Goal: Task Accomplishment & Management: Manage account settings

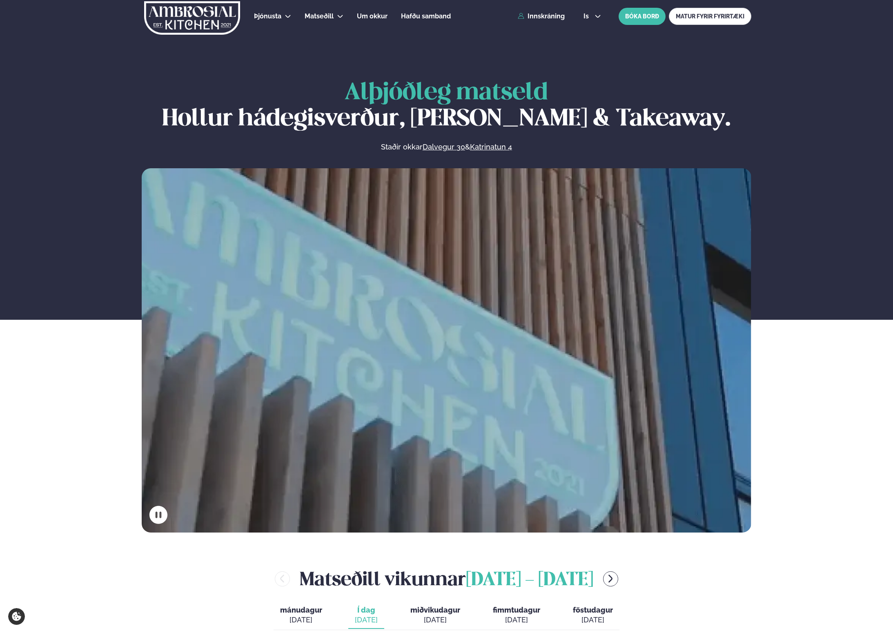
click at [568, 13] on div "Þjónusta Hádegismatur fyrir fyrirtæki Fyrirtækja veitingar Einkapartý Matseðill…" at bounding box center [446, 16] width 658 height 33
click at [563, 13] on link "Innskráning" at bounding box center [541, 16] width 47 height 7
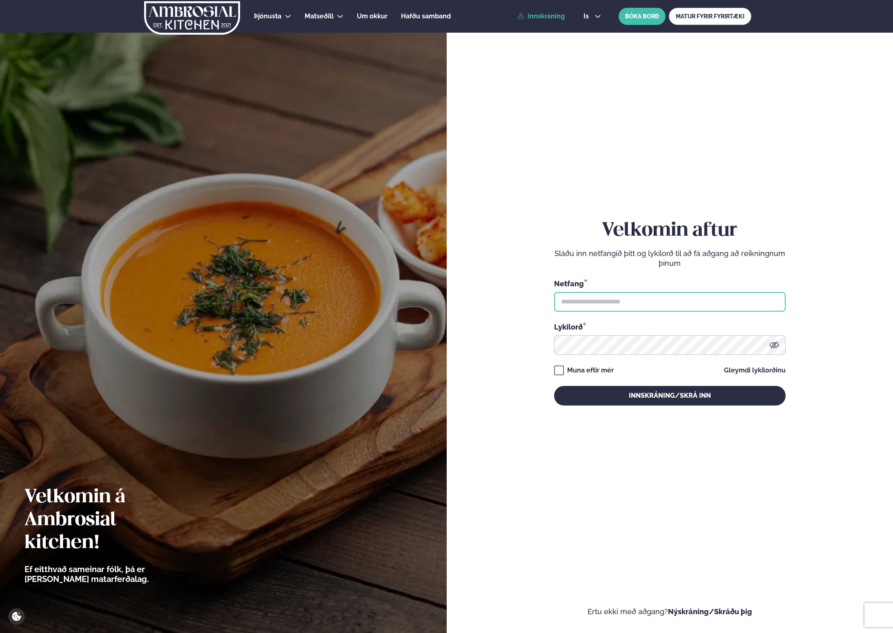
click at [680, 302] on input "text" at bounding box center [669, 302] width 231 height 20
type input "**********"
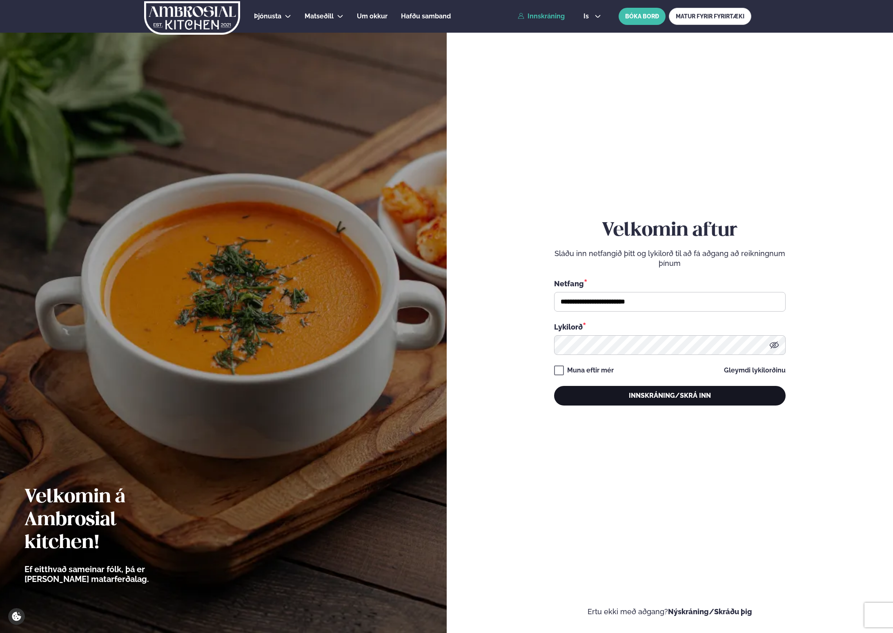
click at [602, 393] on button "Innskráning/Skrá inn" at bounding box center [669, 396] width 231 height 20
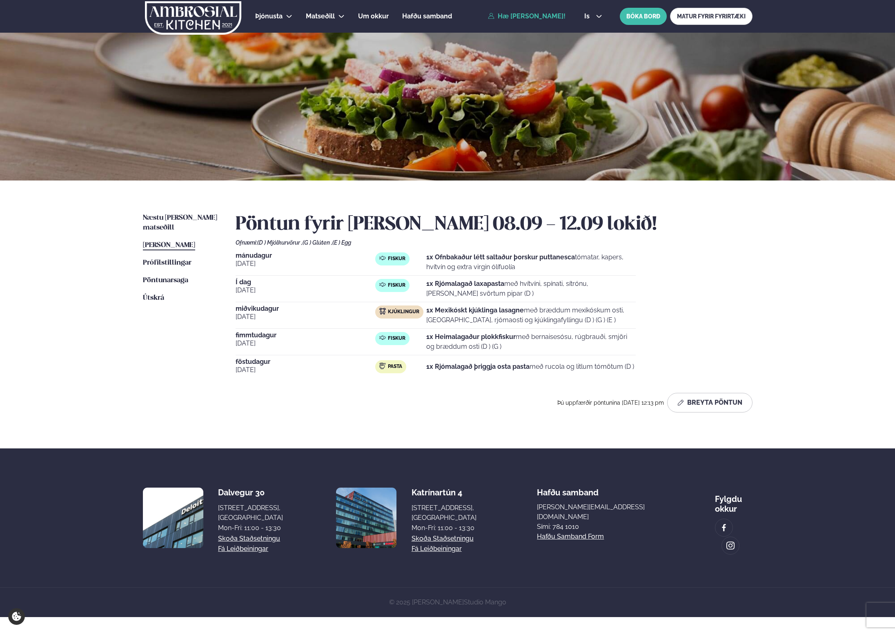
click at [674, 389] on div "Pöntun fyrir [PERSON_NAME] 08.09 - 12.09 lokið! Ofnæmi: (D ) Mjólkurvörur , (G …" at bounding box center [494, 312] width 517 height 199
click at [690, 399] on button "Breyta Pöntun" at bounding box center [709, 403] width 85 height 20
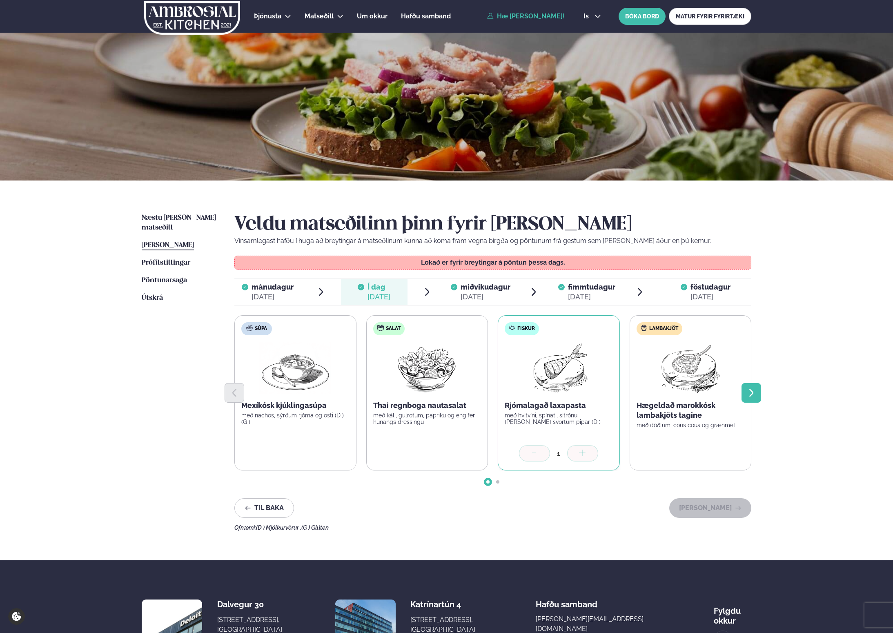
click at [750, 394] on icon "Next slide" at bounding box center [751, 393] width 10 height 10
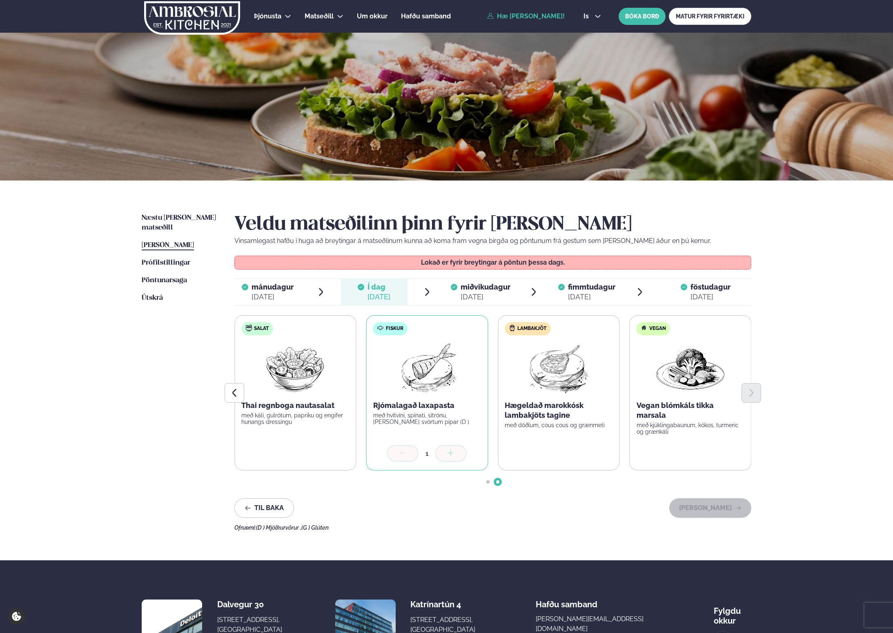
click at [453, 288] on icon at bounding box center [454, 287] width 7 height 7
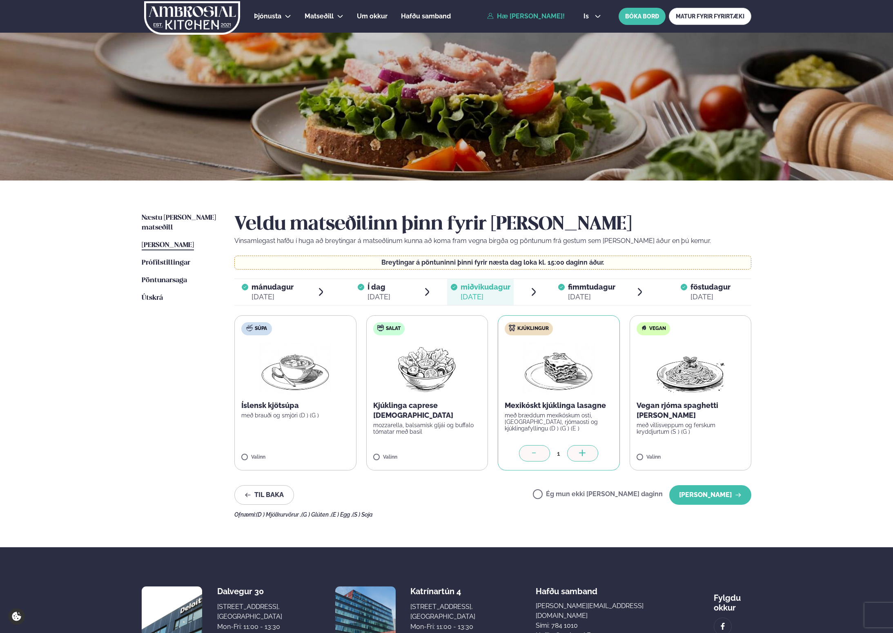
click at [587, 292] on div "[DATE]" at bounding box center [591, 297] width 47 height 10
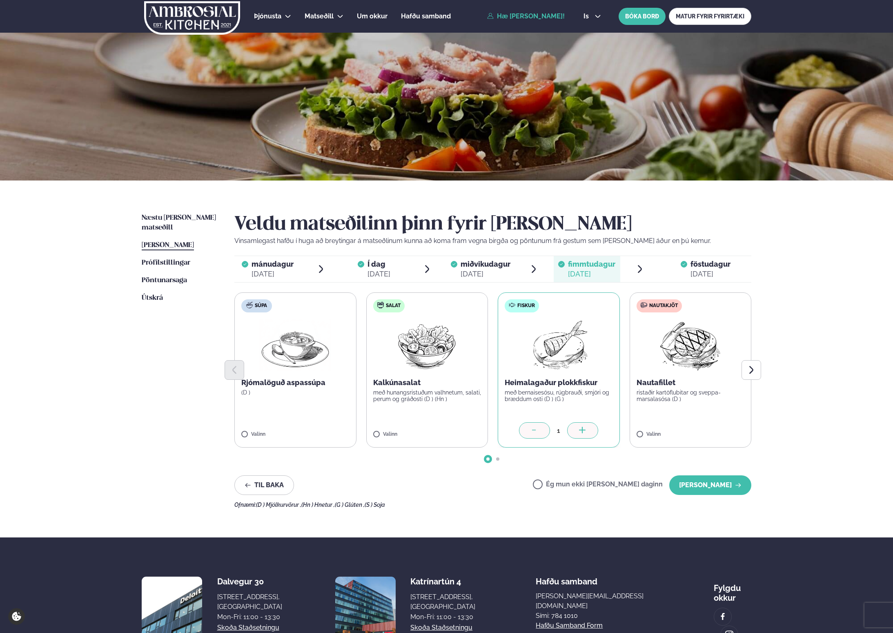
click at [490, 268] on span "miðvikudagur" at bounding box center [485, 264] width 50 height 9
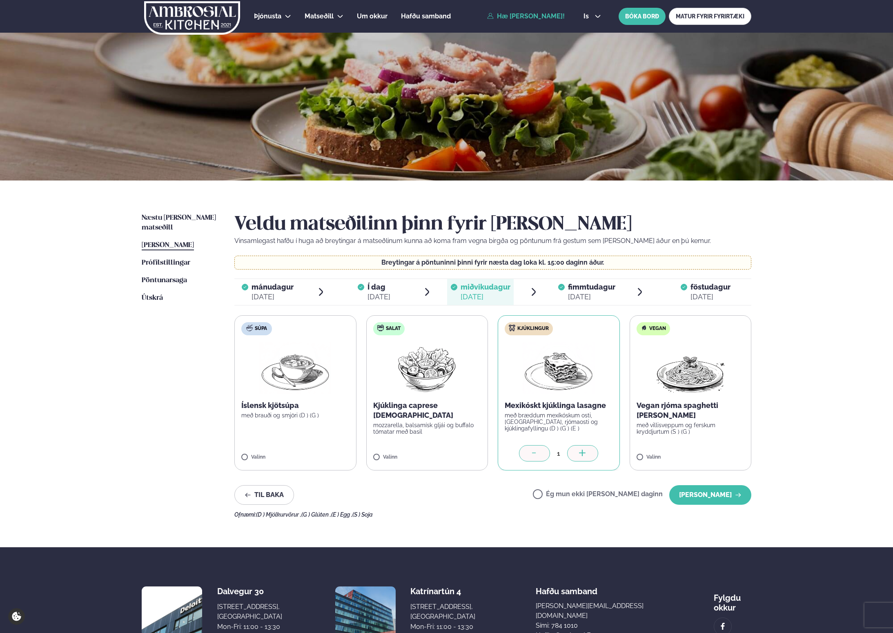
click at [553, 279] on ul "mánudagur mán. [DATE] Í dag Í d. [DATE] miðvikudagur mið. [DATE] fimmtudagur fi…" at bounding box center [492, 292] width 517 height 26
click at [557, 284] on span "fimmtudagur fim. [DATE]" at bounding box center [587, 292] width 67 height 26
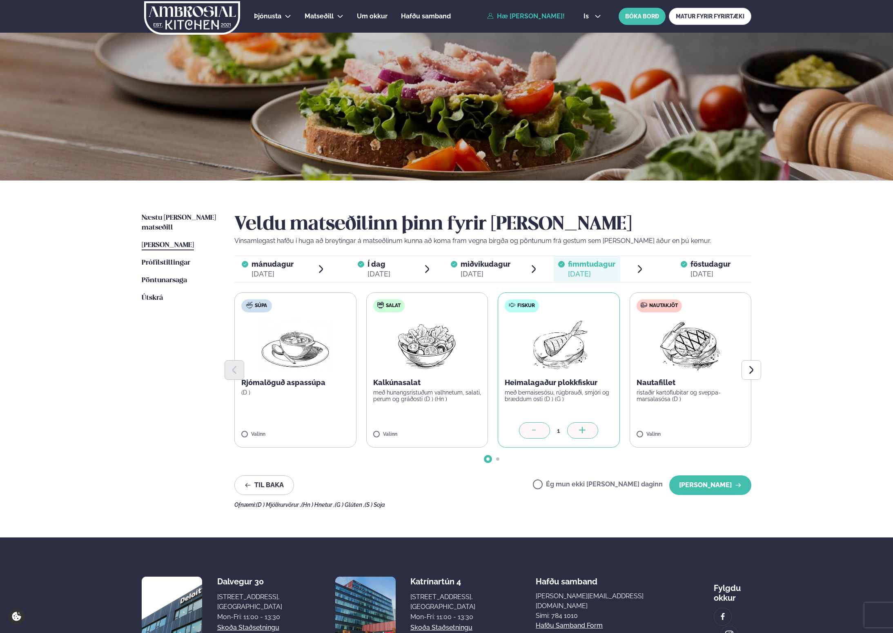
click at [491, 271] on div "[DATE]" at bounding box center [485, 274] width 50 height 10
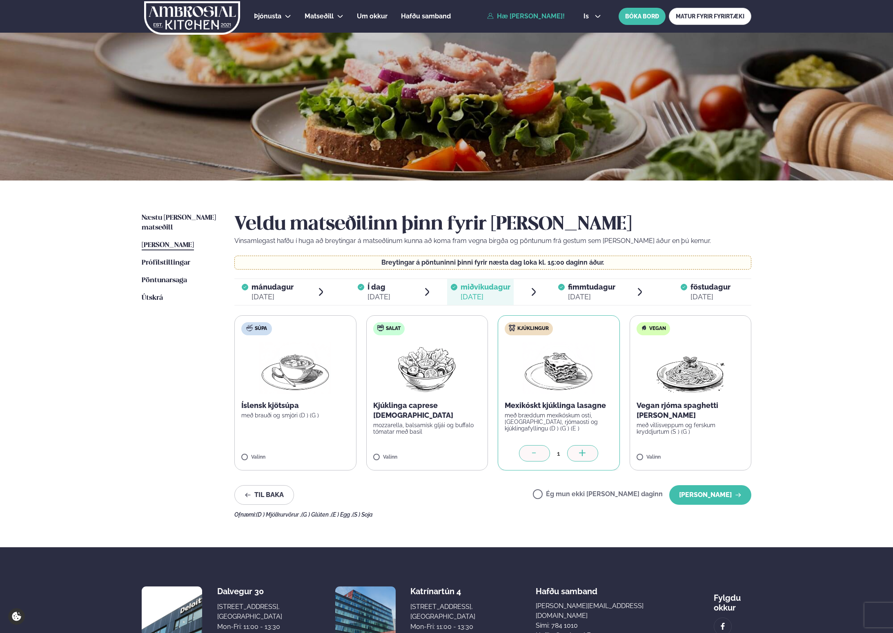
click at [564, 272] on div "Veldu matseðilinn þinn fyrir [PERSON_NAME] Vinsamlegast hafðu í huga að breytin…" at bounding box center [492, 365] width 517 height 305
click at [571, 282] on span "fimmtudagur" at bounding box center [591, 286] width 47 height 9
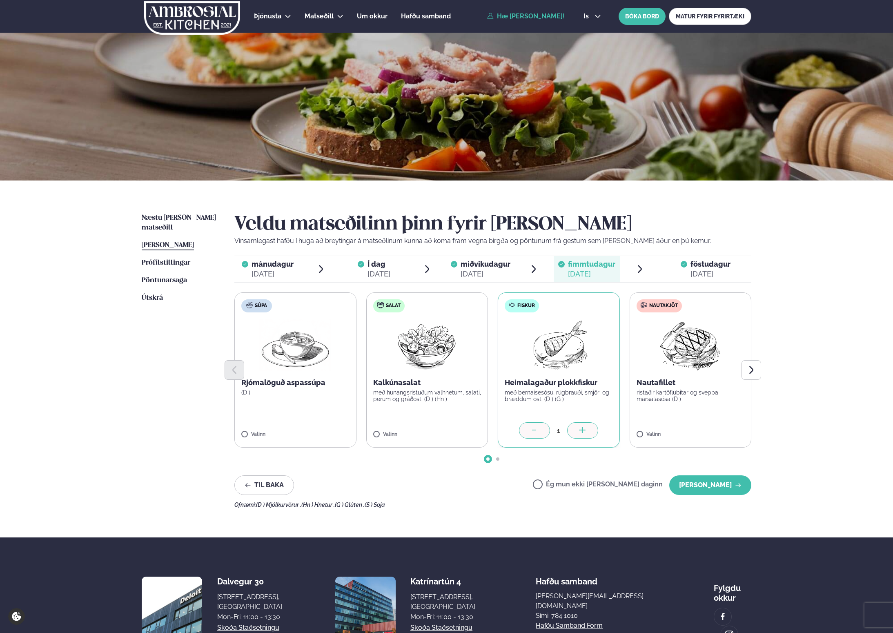
click at [689, 285] on div "Veldu matseðilinn þinn fyrir [PERSON_NAME] Vinsamlegast hafðu í huga að breytin…" at bounding box center [492, 360] width 517 height 295
click at [694, 275] on div "[DATE]" at bounding box center [710, 274] width 40 height 10
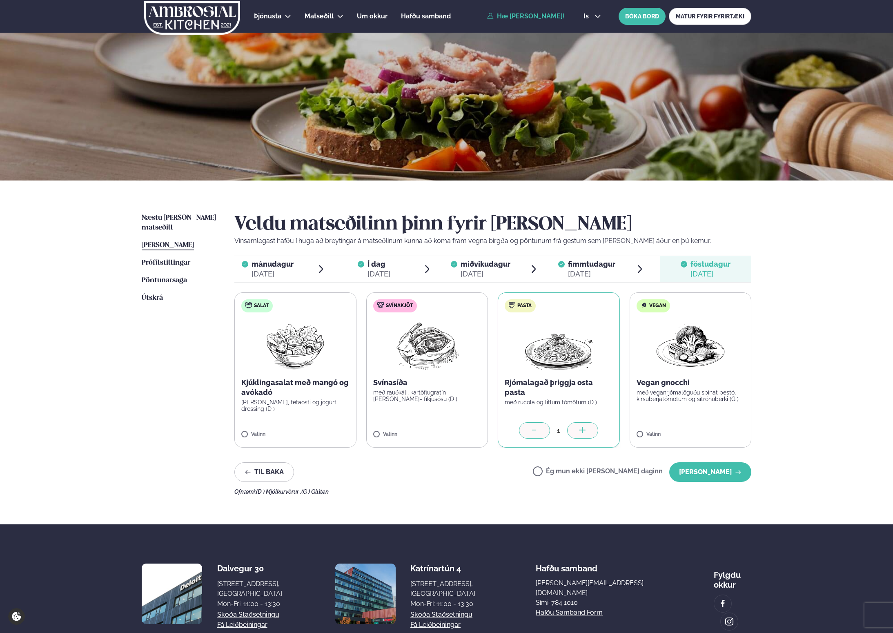
click at [480, 267] on span "miðvikudagur" at bounding box center [485, 264] width 50 height 9
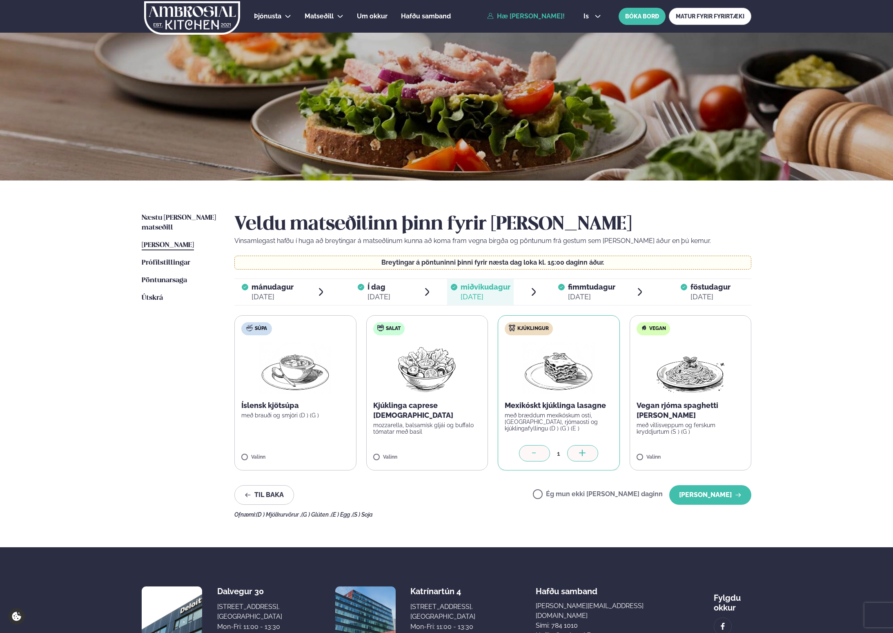
click at [362, 289] on icon at bounding box center [361, 287] width 7 height 7
